Goal: Task Accomplishment & Management: Use online tool/utility

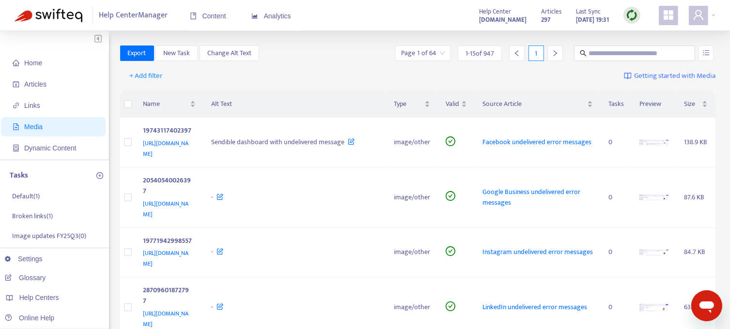
click at [23, 63] on span "Home" at bounding box center [55, 62] width 85 height 19
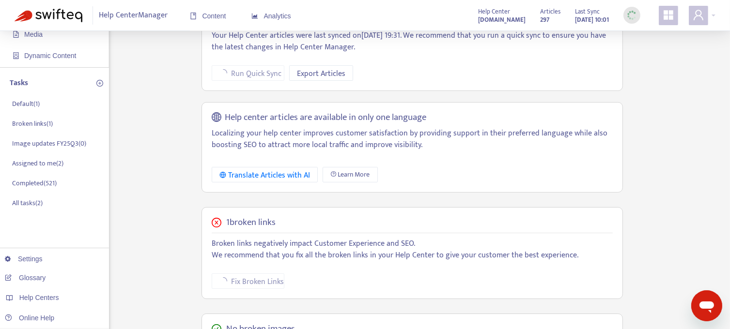
scroll to position [97, 0]
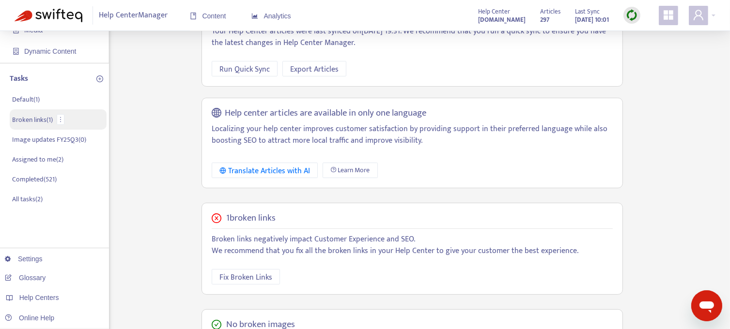
click at [18, 120] on p "Broken links ( 1 )" at bounding box center [32, 120] width 41 height 10
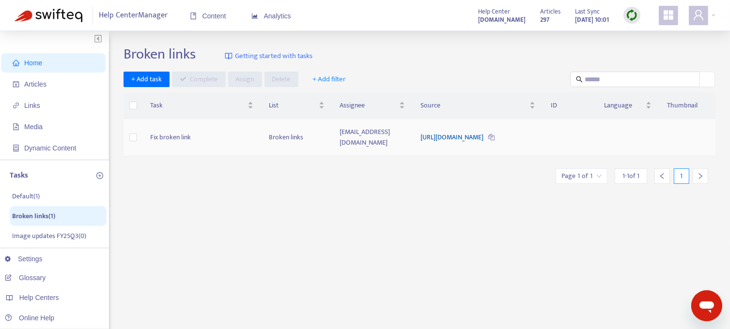
click at [440, 132] on link "[URL][DOMAIN_NAME]" at bounding box center [452, 137] width 64 height 11
click at [31, 65] on span "Home" at bounding box center [33, 63] width 18 height 8
click at [38, 87] on span "Articles" at bounding box center [35, 84] width 22 height 8
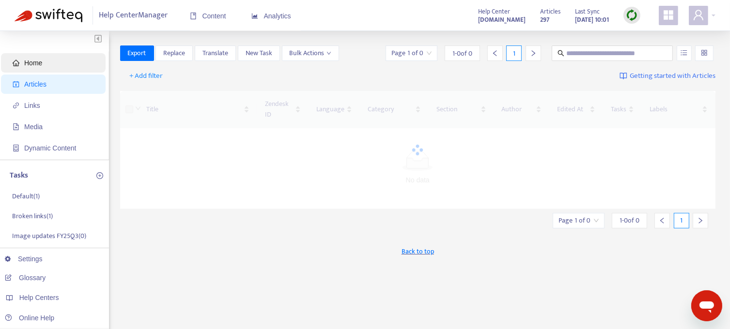
click at [38, 62] on span "Home" at bounding box center [33, 63] width 18 height 8
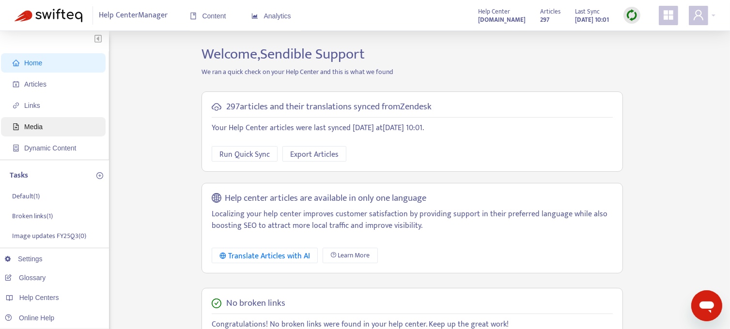
click at [29, 128] on span "Media" at bounding box center [33, 127] width 18 height 8
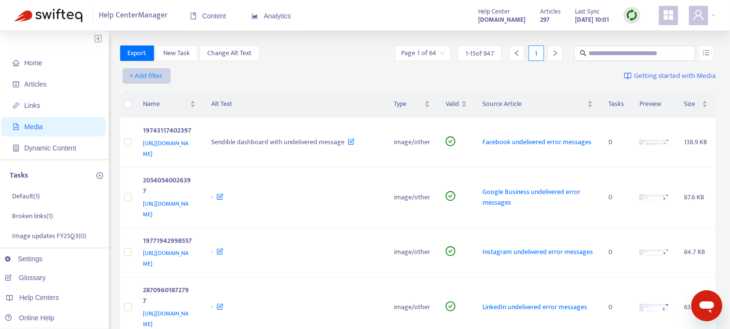
click at [155, 75] on span "+ Add filter" at bounding box center [146, 76] width 33 height 12
click at [138, 173] on span "Type" at bounding box center [146, 173] width 33 height 11
click at [184, 76] on div "Type: All" at bounding box center [157, 76] width 72 height 15
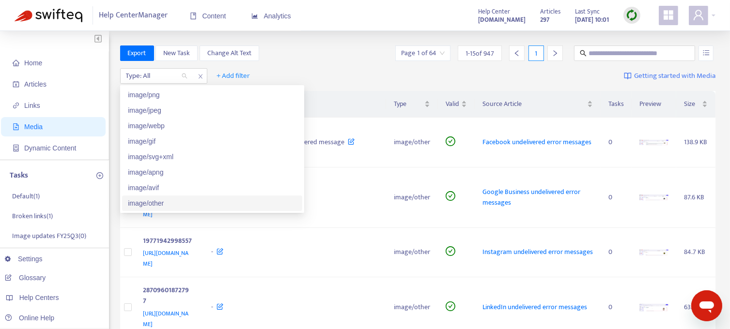
click at [161, 204] on div "image/other" at bounding box center [212, 203] width 169 height 11
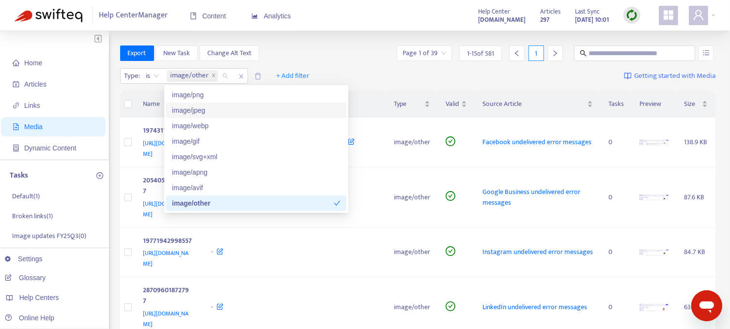
click at [329, 53] on div "Export New Task Change Alt Text Page 1 of 39 1 - 15 of 581 1" at bounding box center [418, 53] width 596 height 15
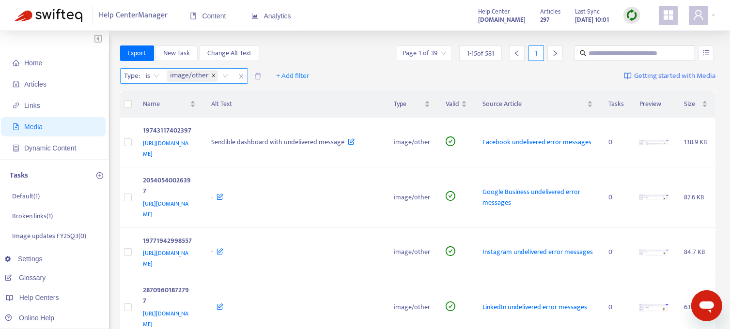
click at [213, 75] on icon "close" at bounding box center [213, 75] width 3 height 3
click at [185, 75] on div "Type: All" at bounding box center [157, 76] width 72 height 15
click at [164, 74] on div at bounding box center [152, 76] width 59 height 12
click at [165, 73] on div at bounding box center [152, 76] width 59 height 12
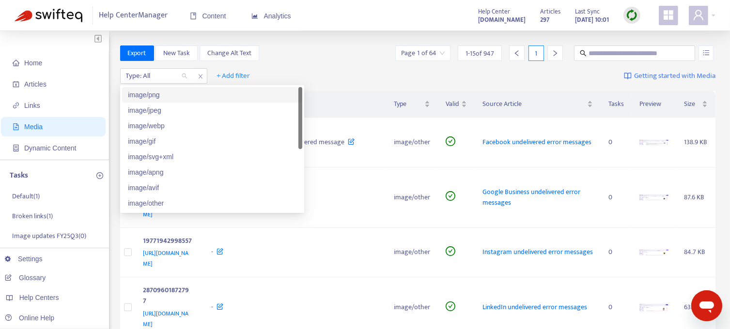
click at [160, 141] on div "image/gif" at bounding box center [212, 141] width 169 height 11
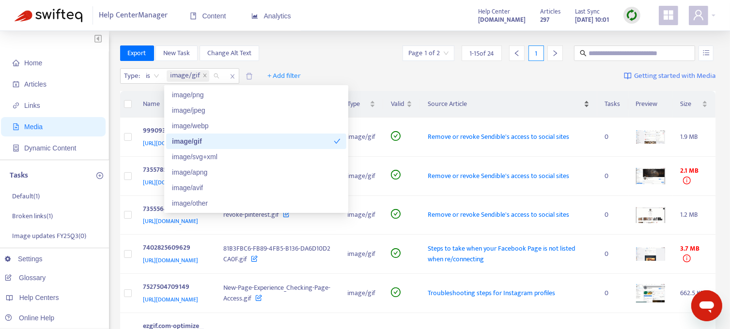
click at [351, 52] on div "Export New Task Change Alt Text Page 1 of 2 1 - 15 of 24 1" at bounding box center [418, 53] width 596 height 15
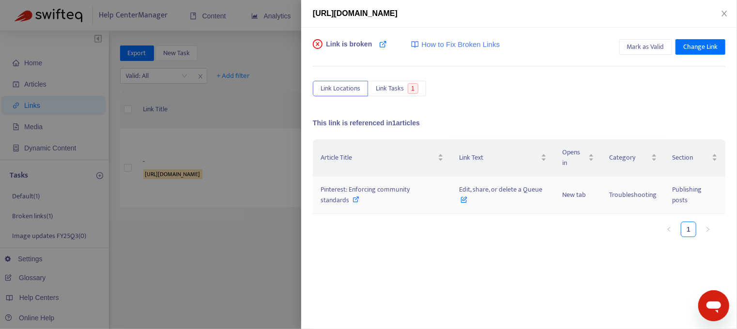
click at [358, 197] on icon at bounding box center [356, 199] width 7 height 7
click at [724, 12] on icon "close" at bounding box center [725, 14] width 8 height 8
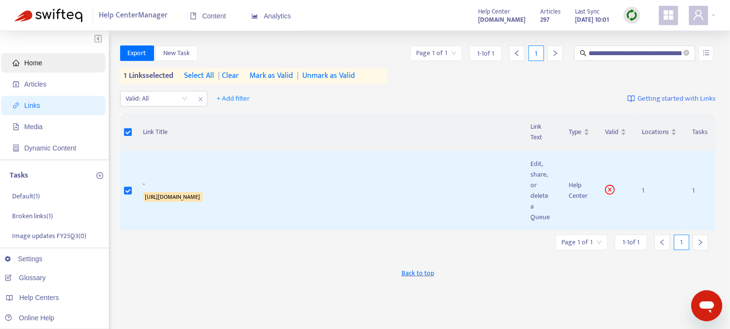
click at [35, 65] on span "Home" at bounding box center [33, 63] width 18 height 8
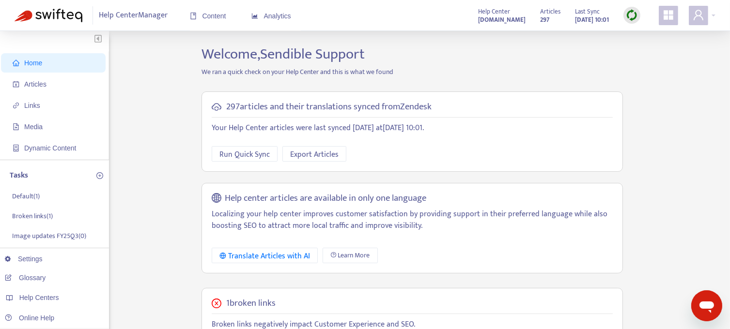
click at [630, 16] on img at bounding box center [632, 15] width 12 height 12
click at [654, 69] on link "Learn More" at bounding box center [652, 70] width 43 height 11
click at [629, 15] on img at bounding box center [632, 15] width 12 height 12
click at [643, 49] on link "Full Sync" at bounding box center [648, 50] width 35 height 11
